Goal: Subscribe to service/newsletter

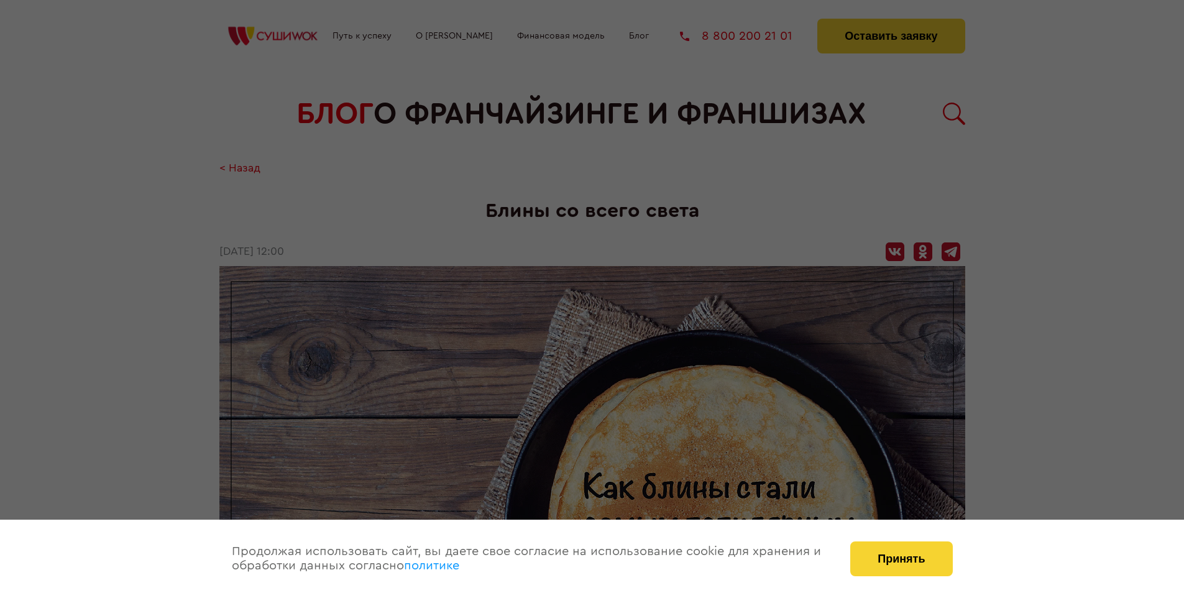
scroll to position [2092, 0]
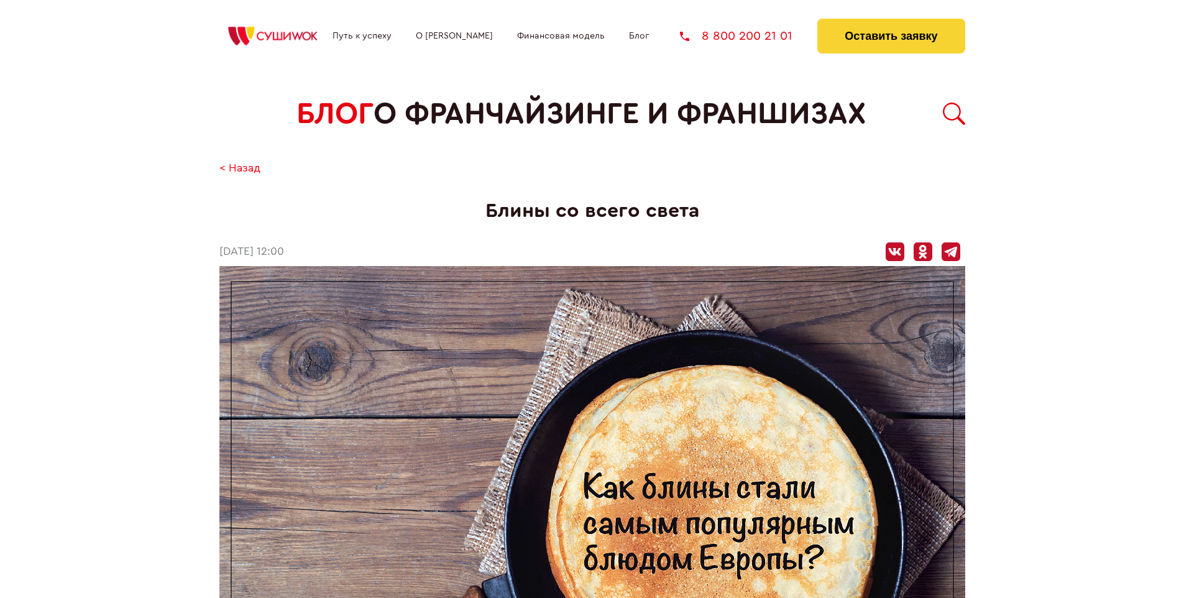
scroll to position [2092, 0]
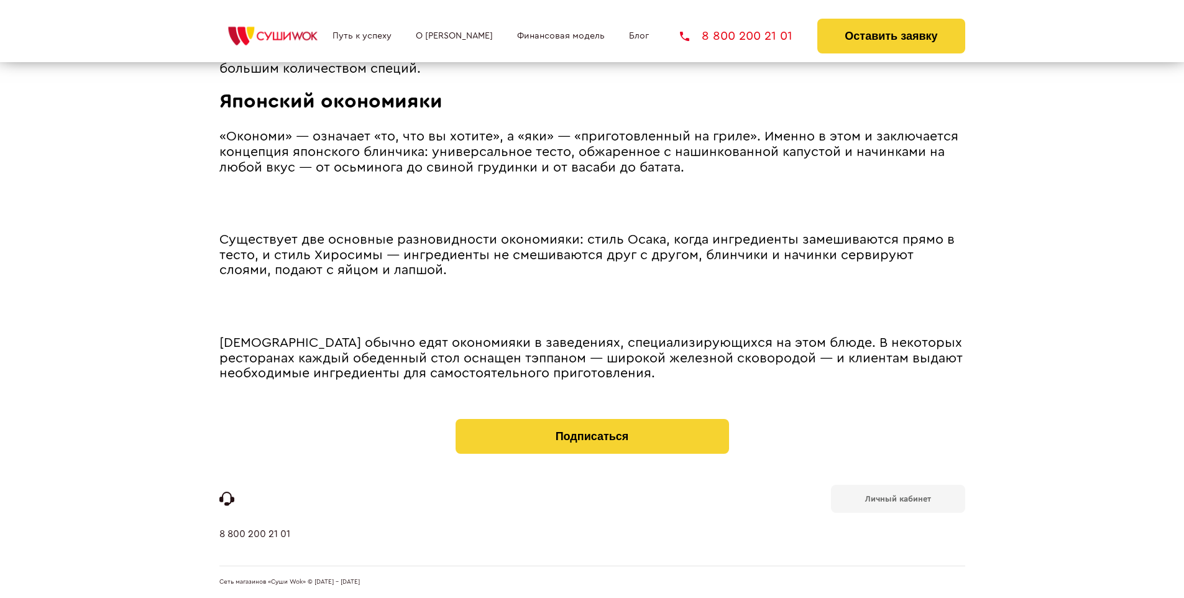
click at [897, 497] on b "Личный кабинет" at bounding box center [898, 499] width 66 height 8
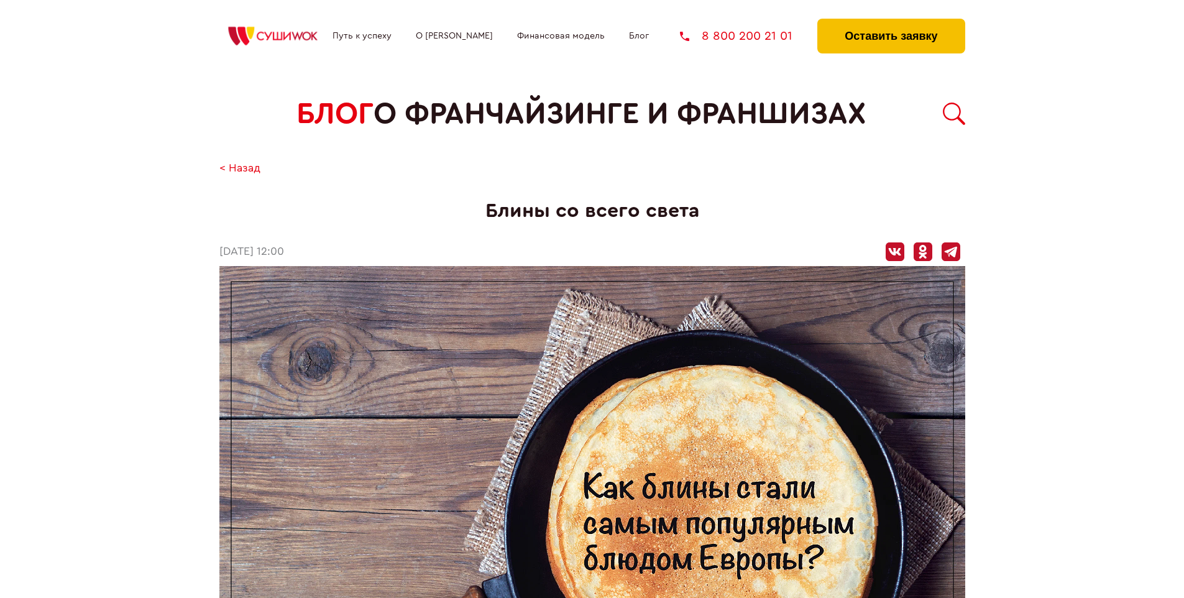
click at [891, 22] on button "Оставить заявку" at bounding box center [890, 36] width 147 height 35
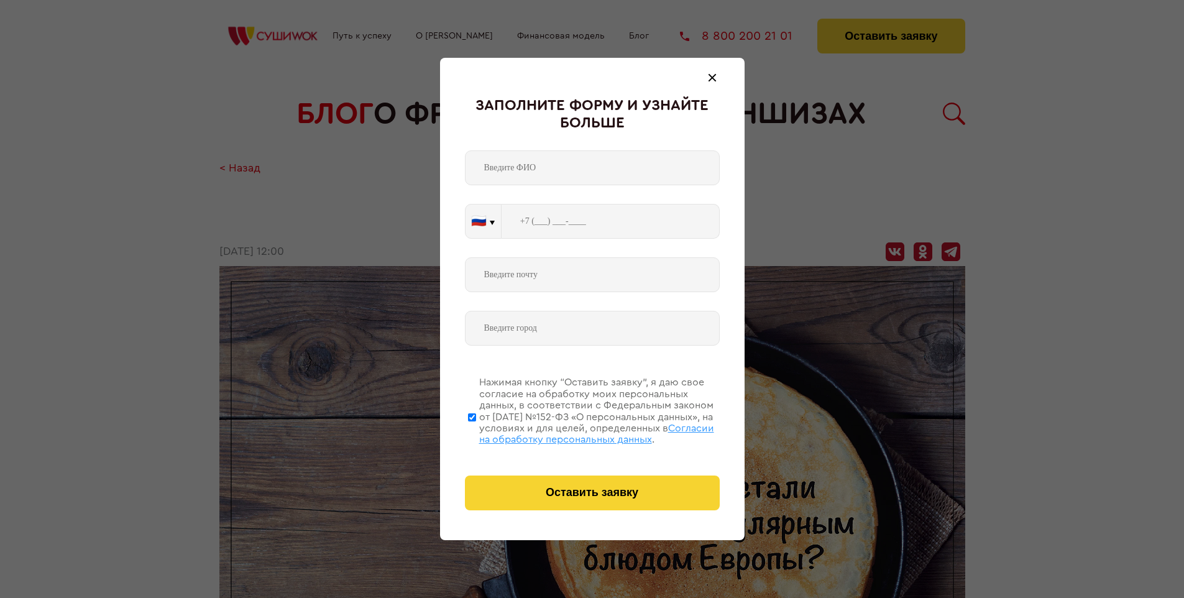
click at [576, 432] on span "Согласии на обработку персональных данных" at bounding box center [596, 433] width 235 height 21
click at [476, 432] on input "Нажимая кнопку “Оставить заявку”, я даю свое согласие на обработку моих персона…" at bounding box center [472, 416] width 8 height 99
checkbox input "false"
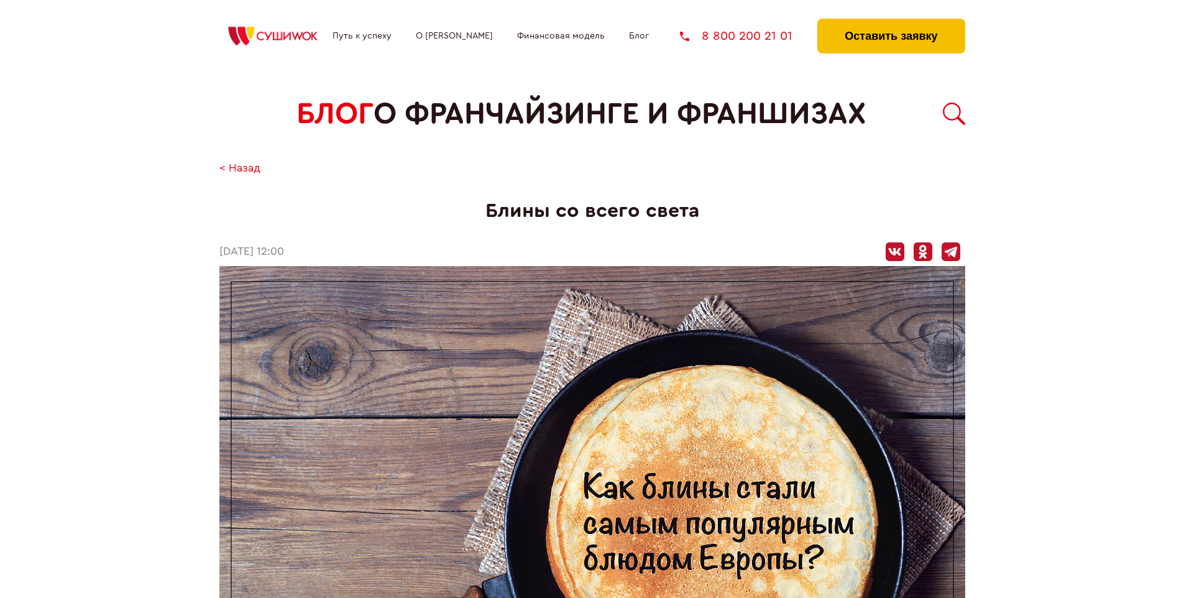
click at [891, 22] on button "Оставить заявку" at bounding box center [890, 36] width 147 height 35
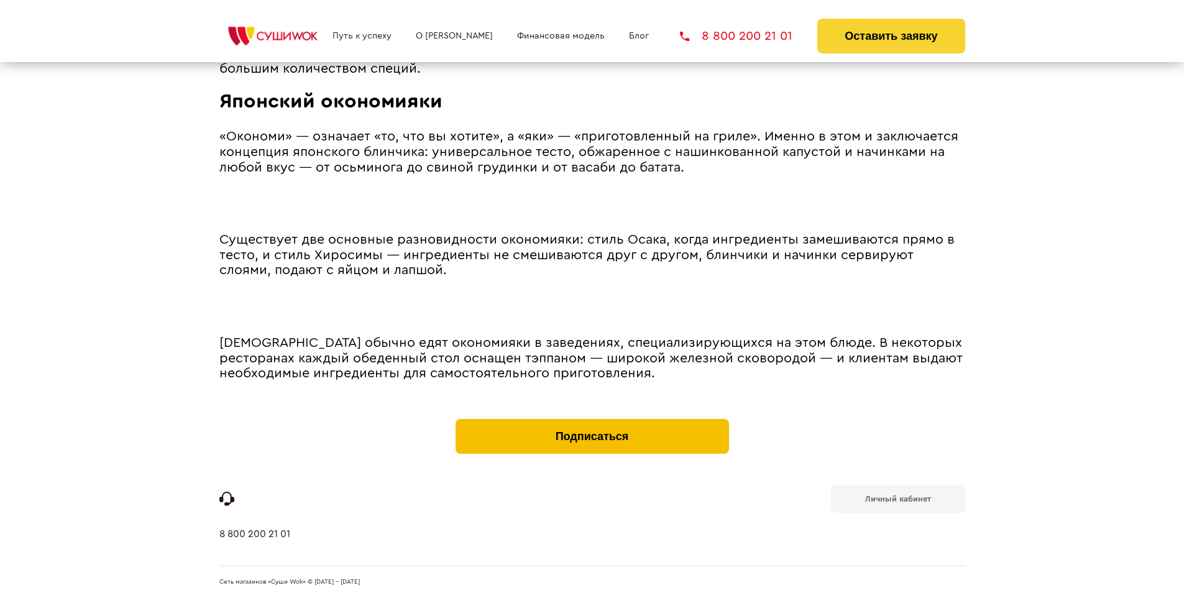
click at [592, 421] on button "Подписаться" at bounding box center [592, 436] width 273 height 35
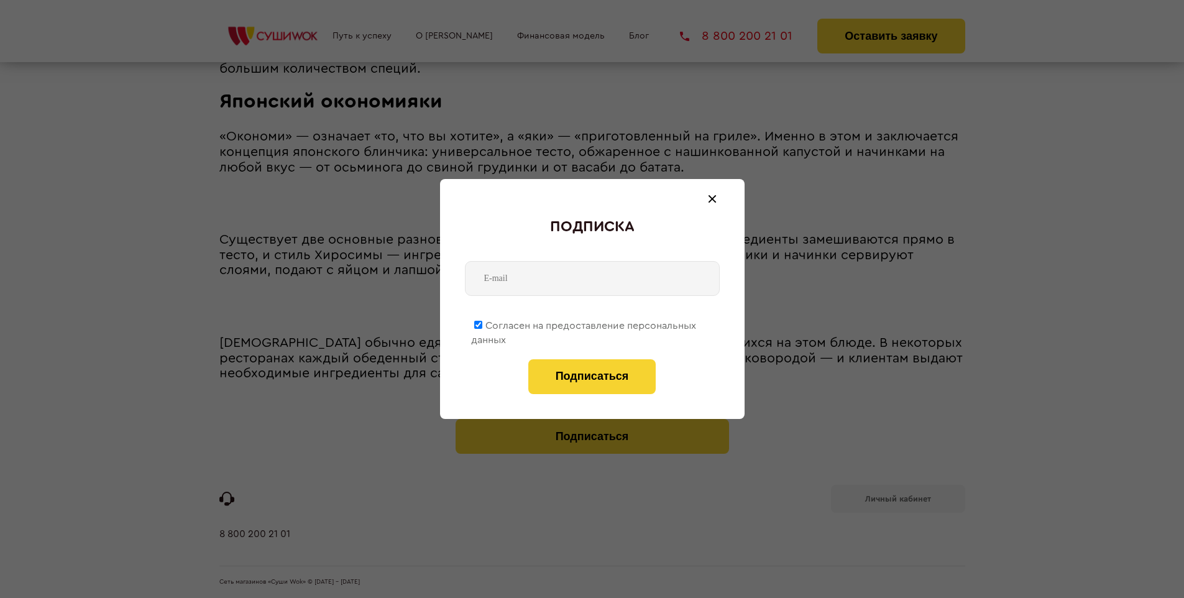
click at [584, 323] on span "Согласен на предоставление персональных данных" at bounding box center [583, 333] width 225 height 24
click at [482, 323] on input "Согласен на предоставление персональных данных" at bounding box center [478, 325] width 8 height 8
checkbox input "false"
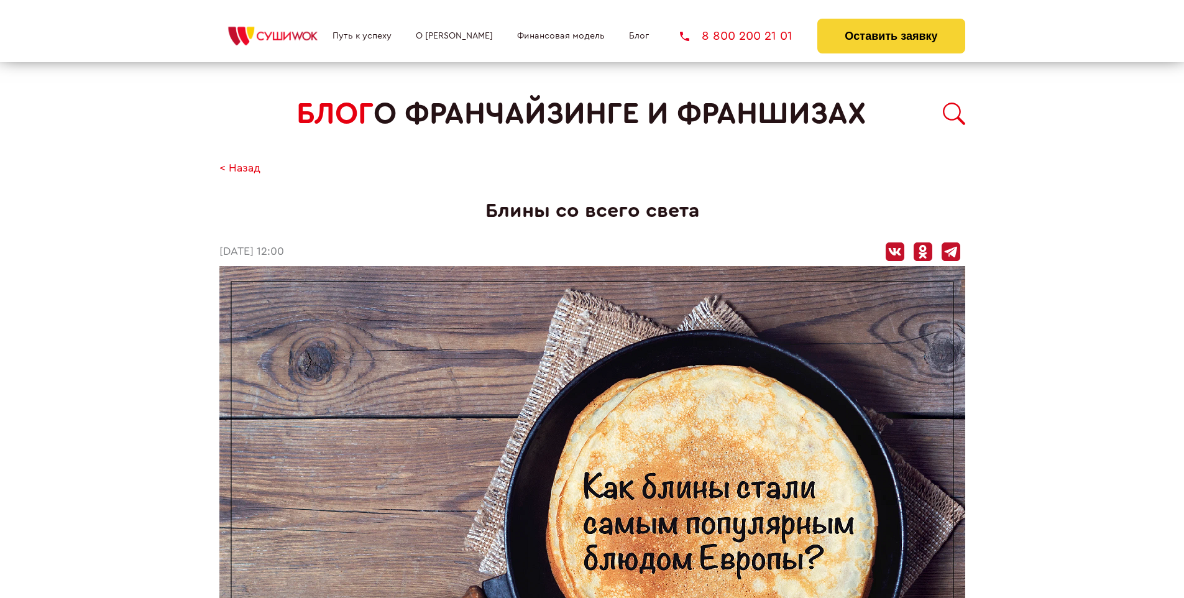
scroll to position [2092, 0]
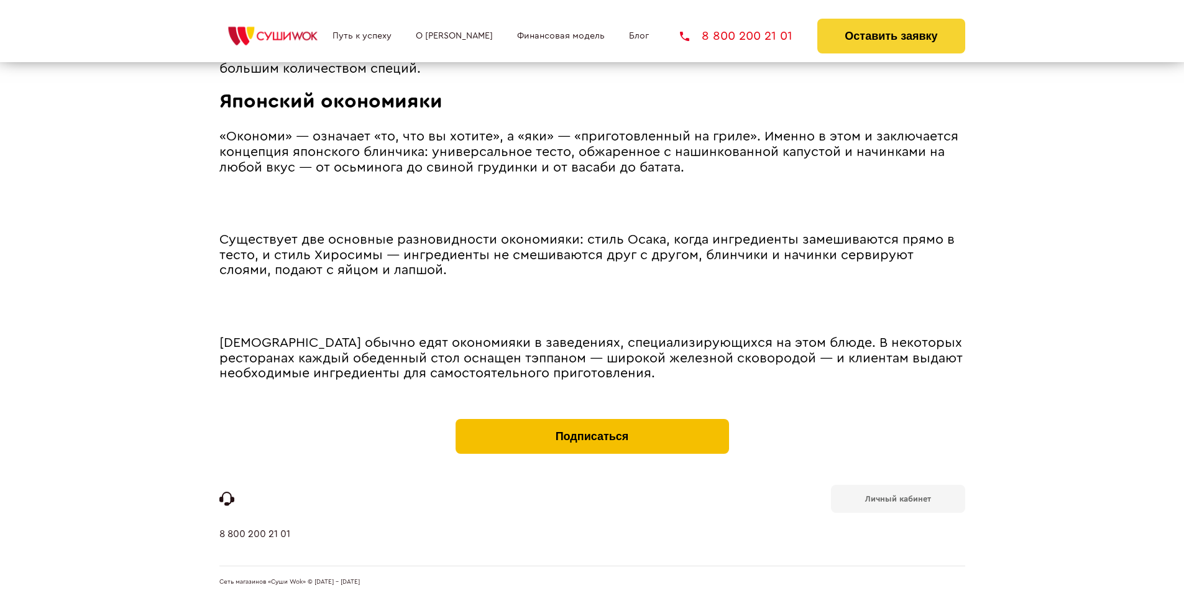
click at [592, 421] on button "Подписаться" at bounding box center [592, 436] width 273 height 35
